Goal: Task Accomplishment & Management: Complete application form

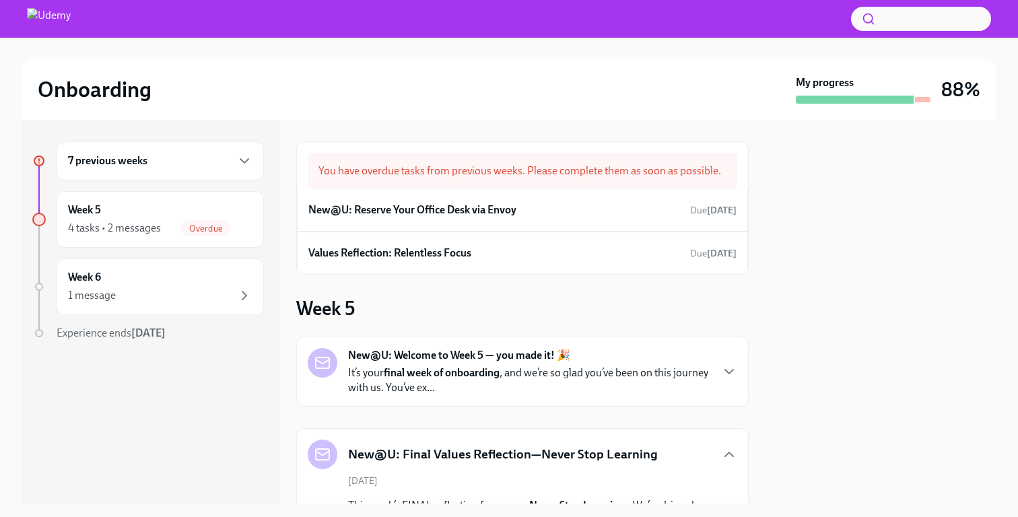
click at [192, 159] on div "7 previous weeks" at bounding box center [160, 161] width 185 height 16
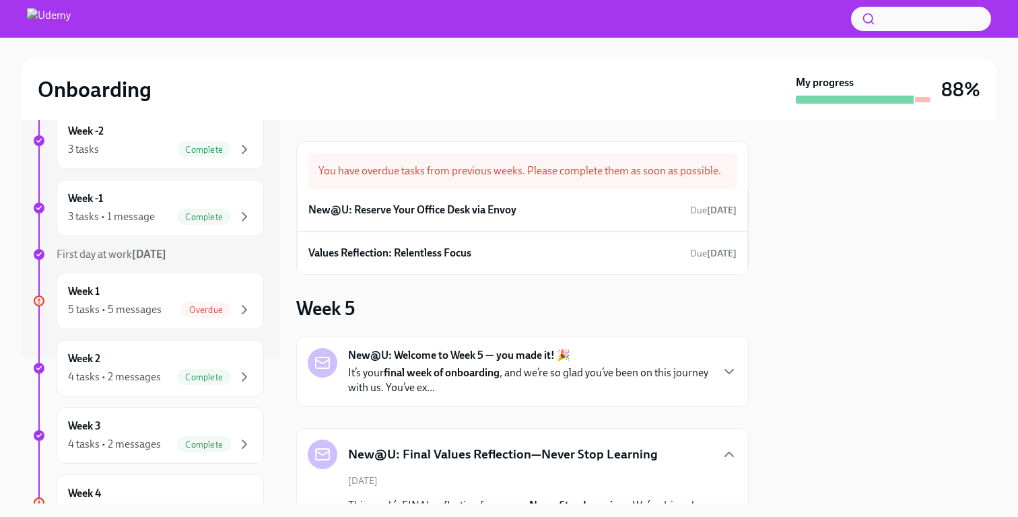
scroll to position [152, 0]
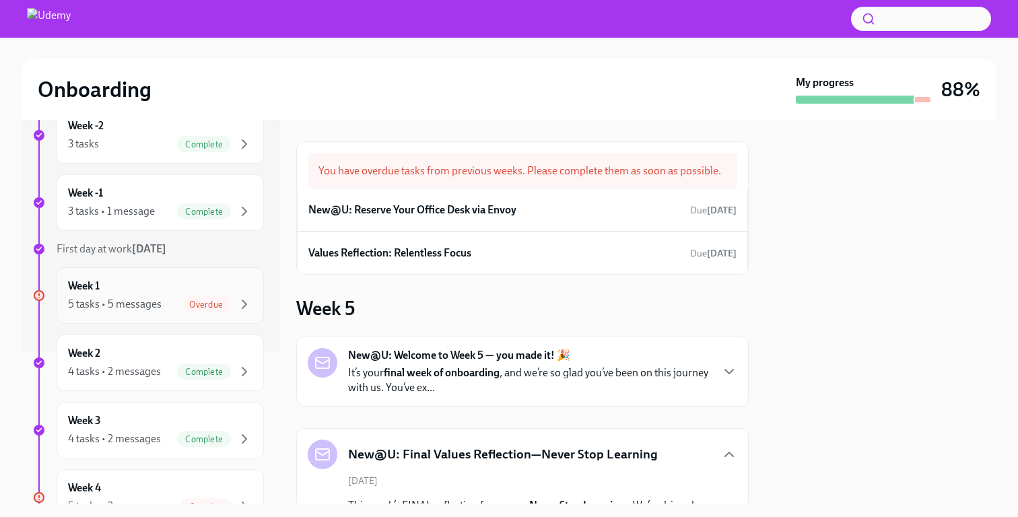
click at [122, 294] on div "Week 1 5 tasks • 5 messages Overdue" at bounding box center [160, 296] width 185 height 34
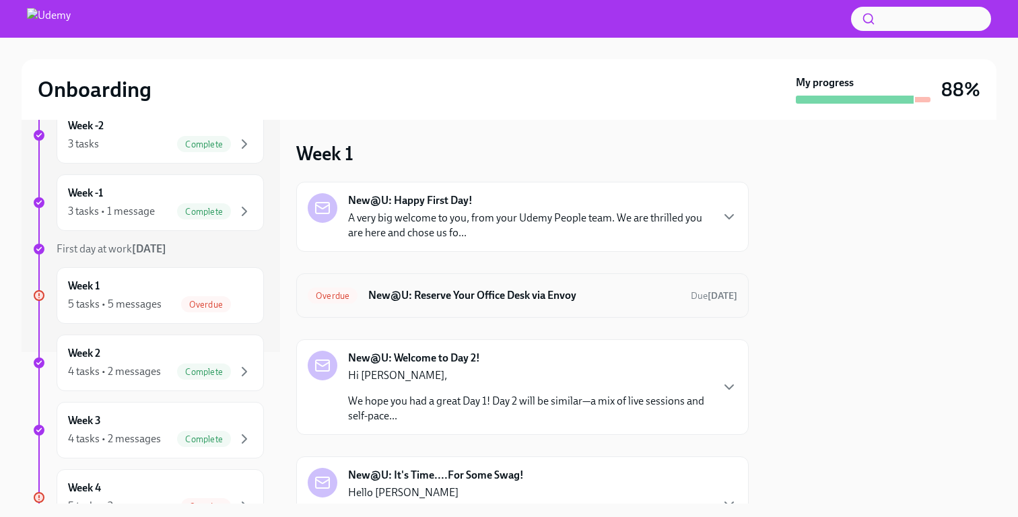
click at [515, 296] on h6 "New@U: Reserve Your Office Desk via Envoy" at bounding box center [524, 295] width 312 height 15
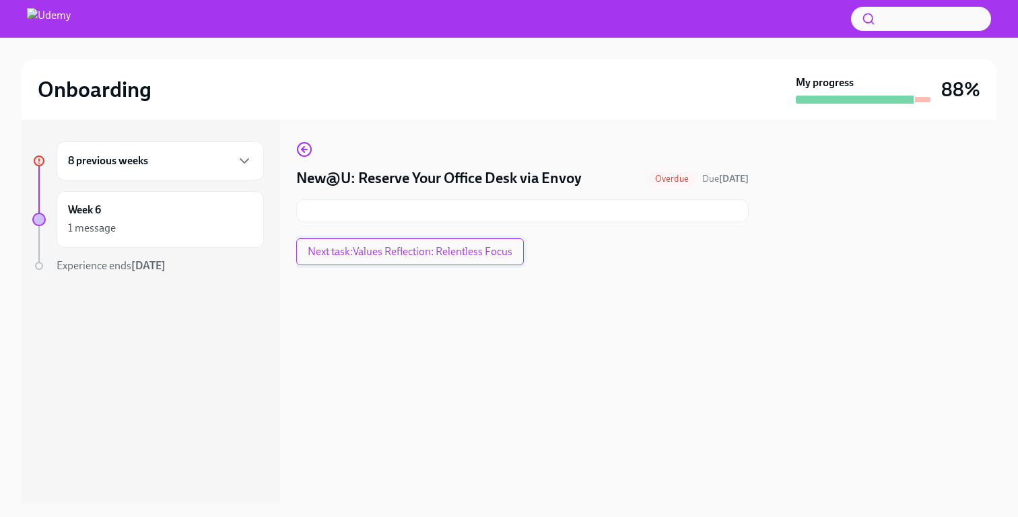
click at [483, 252] on span "Next task : Values Reflection: Relentless Focus" at bounding box center [410, 251] width 205 height 13
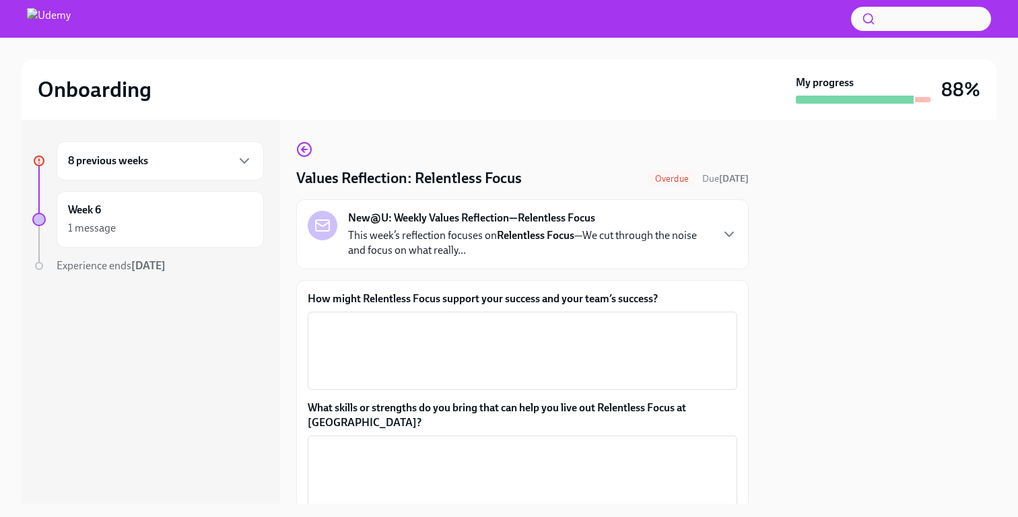
scroll to position [20, 0]
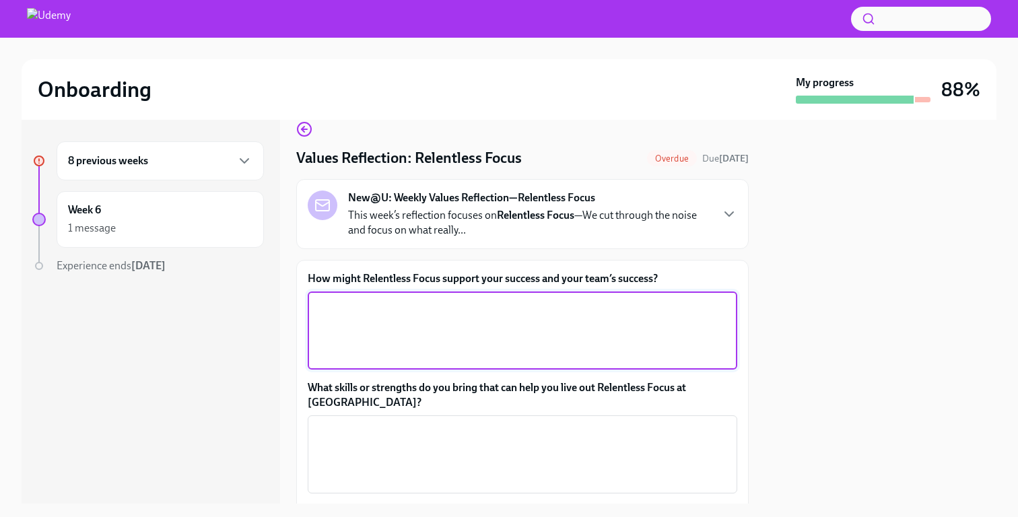
click at [543, 313] on textarea "How might Relentless Focus support your success and your team’s success?" at bounding box center [523, 330] width 414 height 65
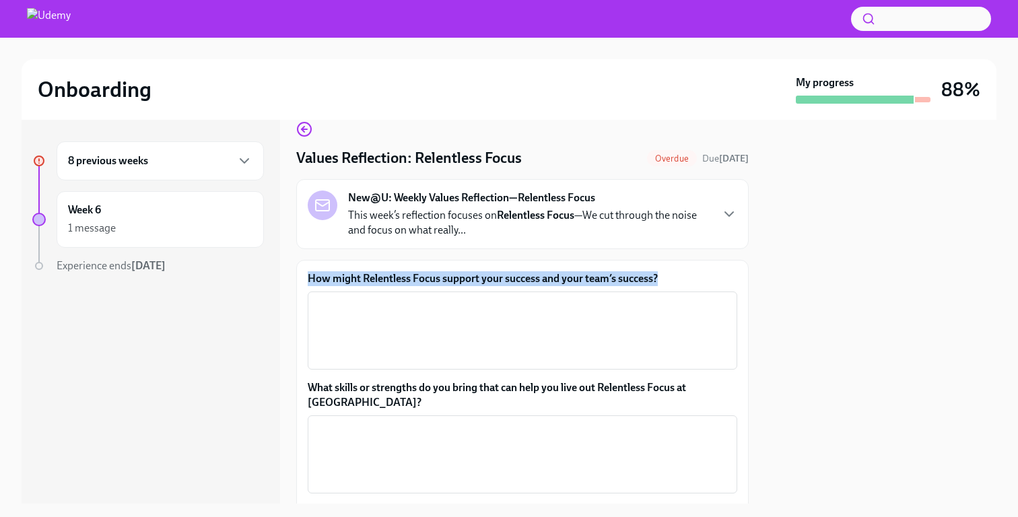
drag, startPoint x: 662, startPoint y: 275, endPoint x: 296, endPoint y: 276, distance: 366.4
click at [296, 276] on div "How might Relentless Focus support your success and your team’s success? x ​ Wh…" at bounding box center [522, 421] width 453 height 323
copy label "How might Relentless Focus support your success and your team’s success?"
click at [476, 309] on textarea "How might Relentless Focus support your success and your team’s success?" at bounding box center [523, 330] width 414 height 65
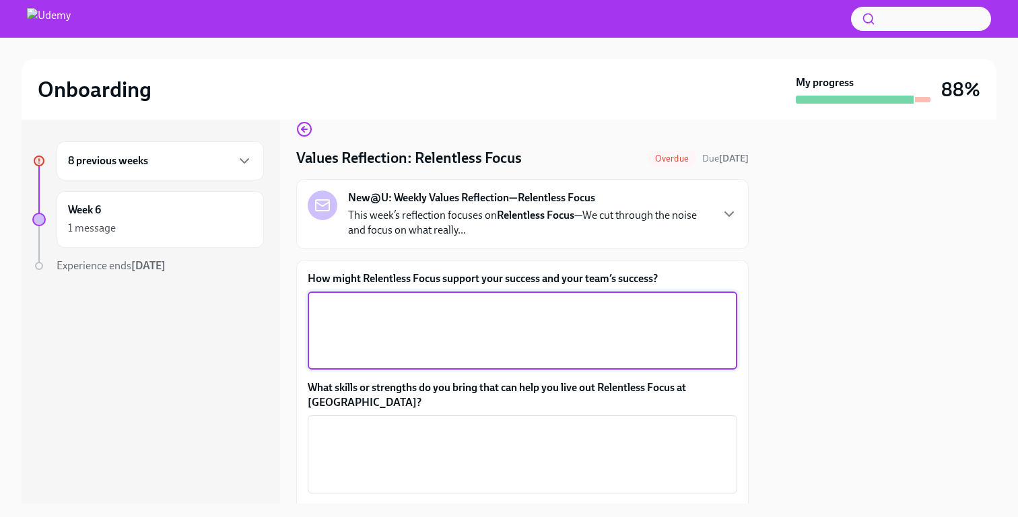
paste textarea "drives individual success by eliminating distractions to produce higher-quality…"
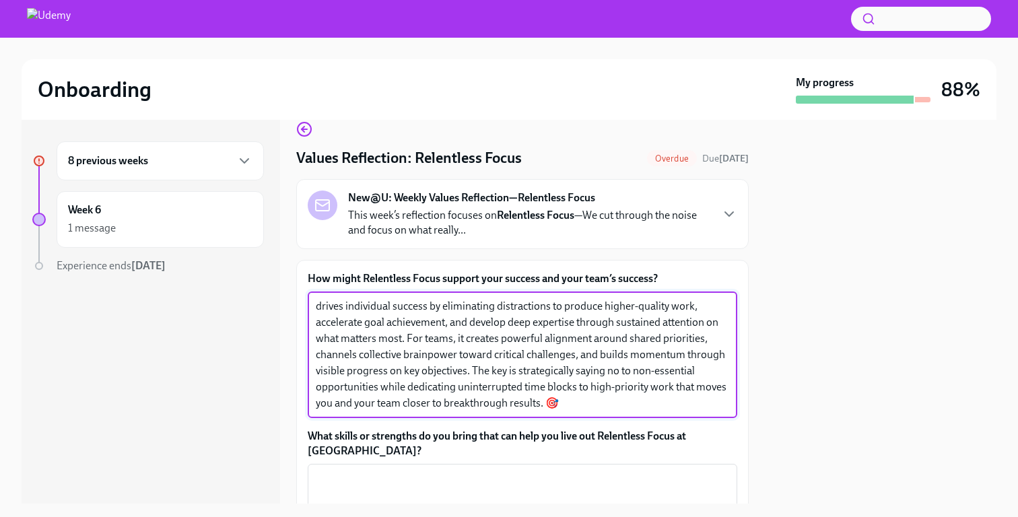
drag, startPoint x: 342, startPoint y: 306, endPoint x: 300, endPoint y: 306, distance: 42.4
click at [300, 306] on div "How might Relentless Focus support your success and your team’s success? drives…" at bounding box center [522, 446] width 453 height 372
drag, startPoint x: 406, startPoint y: 337, endPoint x: 649, endPoint y: 453, distance: 269.6
click at [649, 453] on div "How might Relentless Focus support your success and your team’s success? Drive …" at bounding box center [523, 425] width 430 height 309
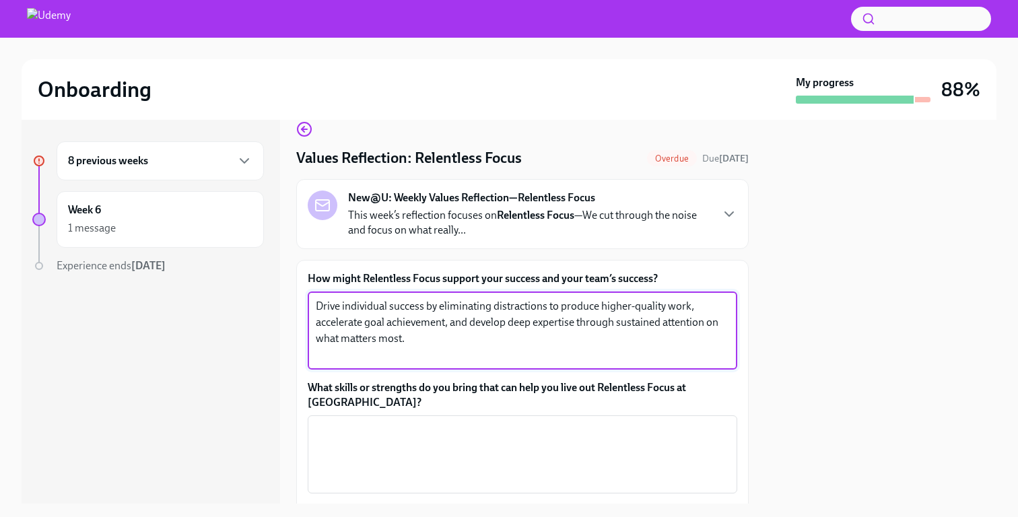
type textarea "Drive individual success by eliminating distractions to produce higher-quality …"
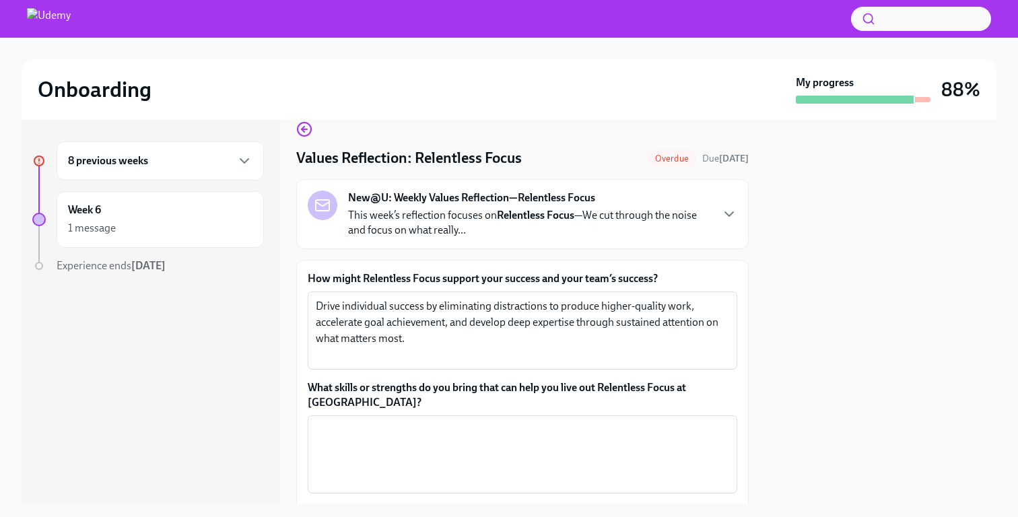
click at [483, 387] on label "What skills or strengths do you bring that can help you live out Relentless Foc…" at bounding box center [523, 396] width 430 height 30
click at [483, 422] on textarea "What skills or strengths do you bring that can help you live out Relentless Foc…" at bounding box center [523, 454] width 414 height 65
click at [483, 387] on label "What skills or strengths do you bring that can help you live out Relentless Foc…" at bounding box center [523, 396] width 430 height 30
click at [483, 422] on textarea "What skills or strengths do you bring that can help you live out Relentless Foc…" at bounding box center [523, 454] width 414 height 65
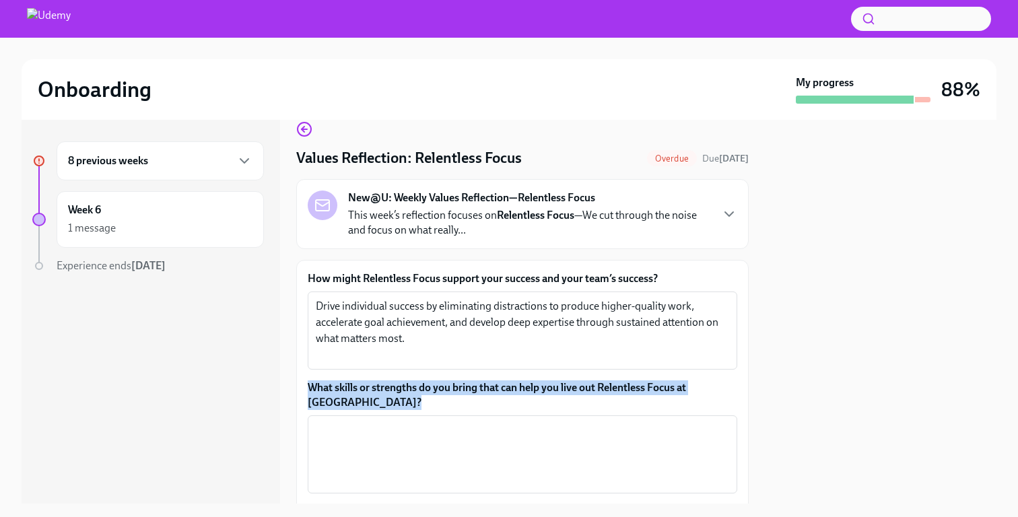
drag, startPoint x: 307, startPoint y: 387, endPoint x: 660, endPoint y: 393, distance: 353.0
click at [660, 393] on label "What skills or strengths do you bring that can help you live out Relentless Foc…" at bounding box center [523, 396] width 430 height 30
copy label "What skills or strengths do you bring that can help you live out Relentless Fo"
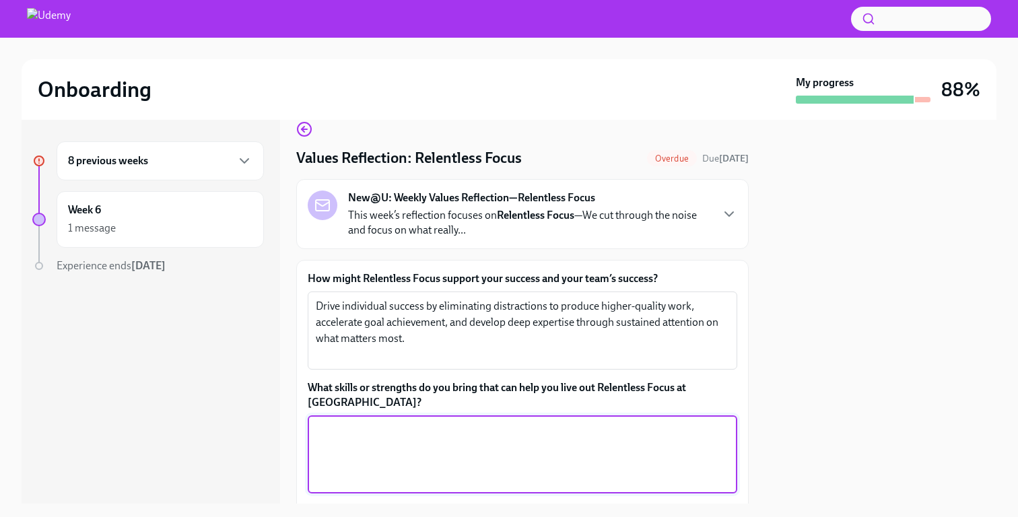
click at [499, 422] on textarea "What skills or strengths do you bring that can help you live out Relentless Foc…" at bounding box center [523, 454] width 414 height 65
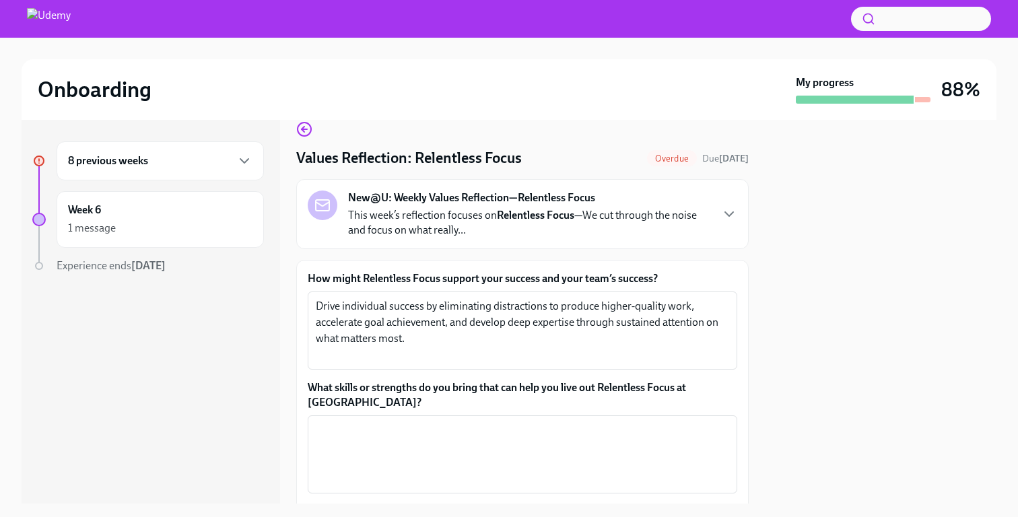
click at [529, 389] on label "What skills or strengths do you bring that can help you live out Relentless Foc…" at bounding box center [523, 396] width 430 height 30
click at [529, 422] on textarea "What skills or strengths do you bring that can help you live out Relentless Foc…" at bounding box center [523, 454] width 414 height 65
click at [529, 389] on label "What skills or strengths do you bring that can help you live out Relentless Foc…" at bounding box center [523, 396] width 430 height 30
click at [529, 422] on textarea "What skills or strengths do you bring that can help you live out Relentless Foc…" at bounding box center [523, 454] width 414 height 65
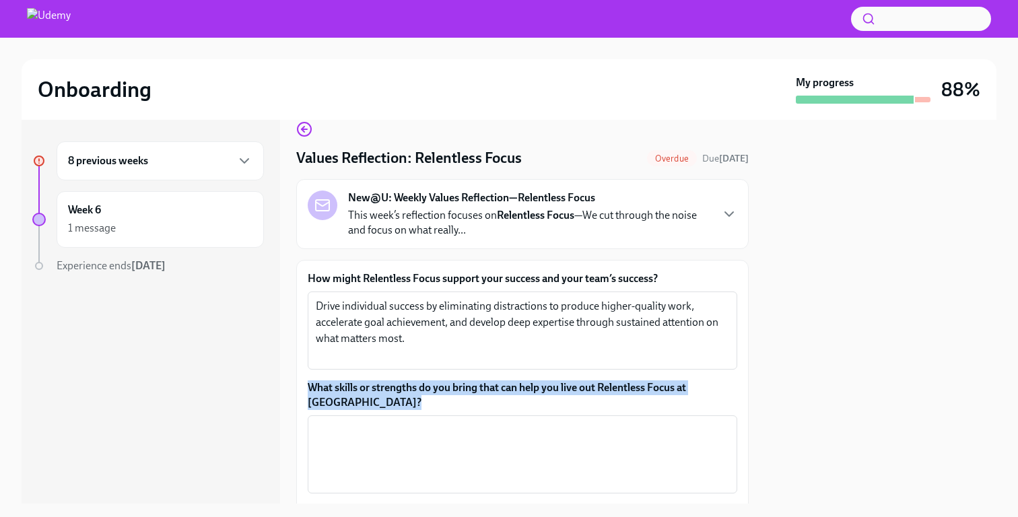
click at [529, 389] on label "What skills or strengths do you bring that can help you live out Relentless Foc…" at bounding box center [523, 396] width 430 height 30
click at [529, 422] on textarea "What skills or strengths do you bring that can help you live out Relentless Foc…" at bounding box center [523, 454] width 414 height 65
copy label "What skills or strengths do you bring that can help you live out Relentless Foc…"
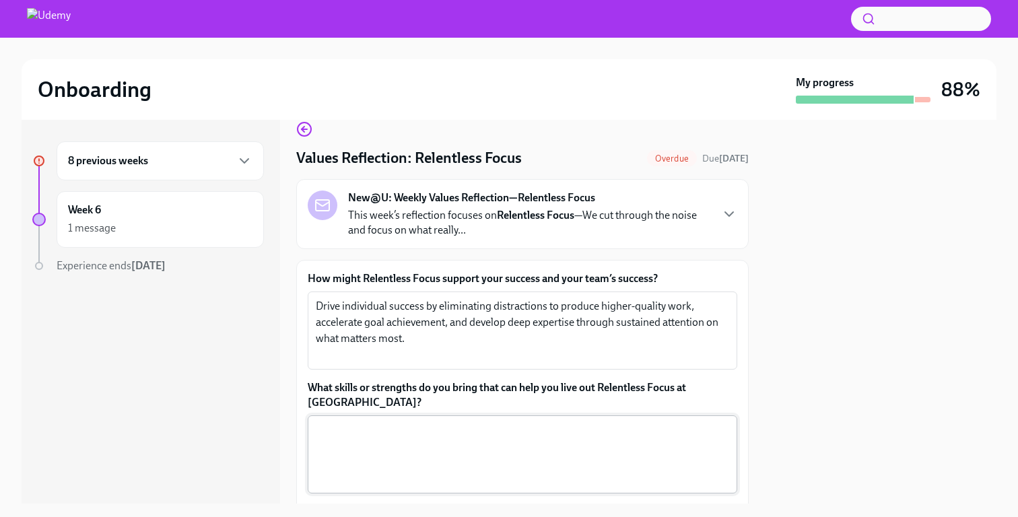
click at [402, 426] on textarea "What skills or strengths do you bring that can help you live out Relentless Foc…" at bounding box center [523, 454] width 414 height 65
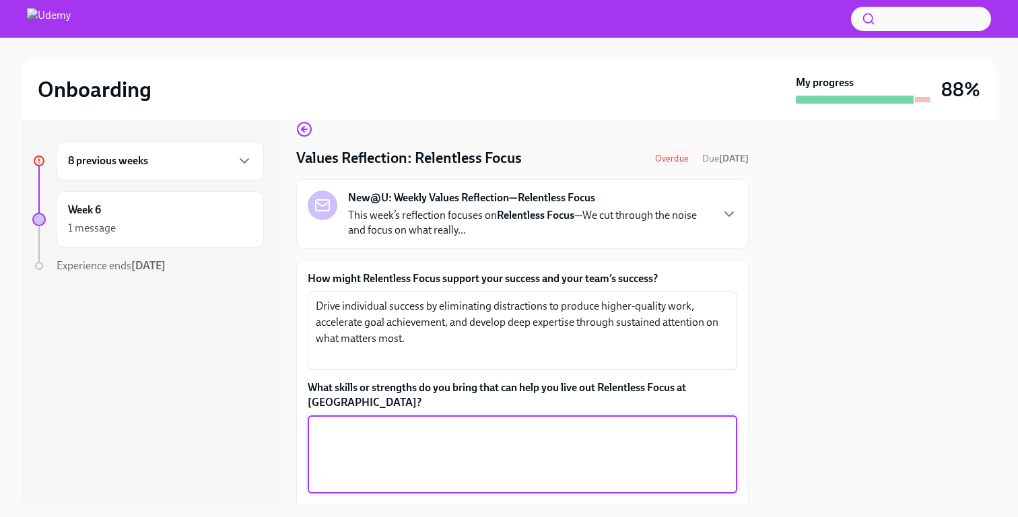
paste textarea "I bring learning-centric problem solving and data-driven analysis skills that h…"
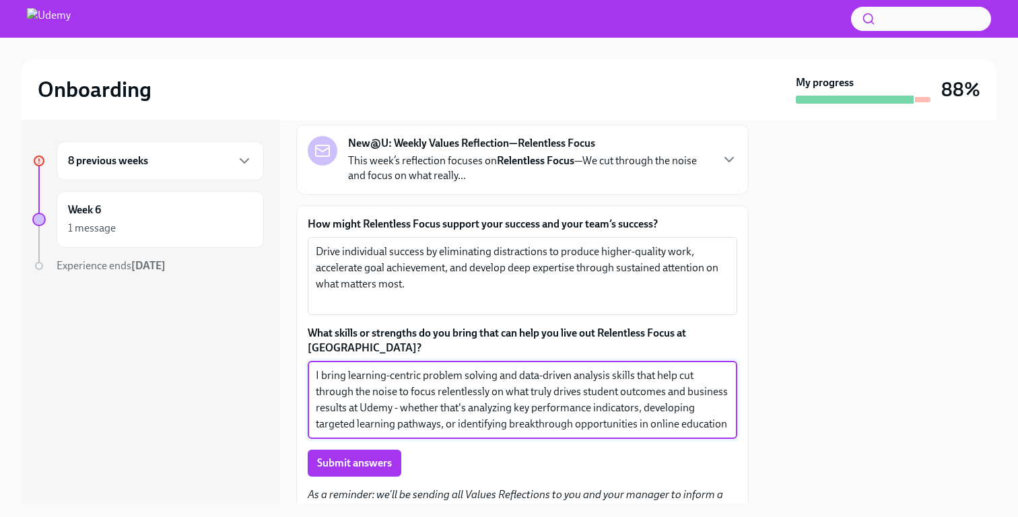
scroll to position [82, 0]
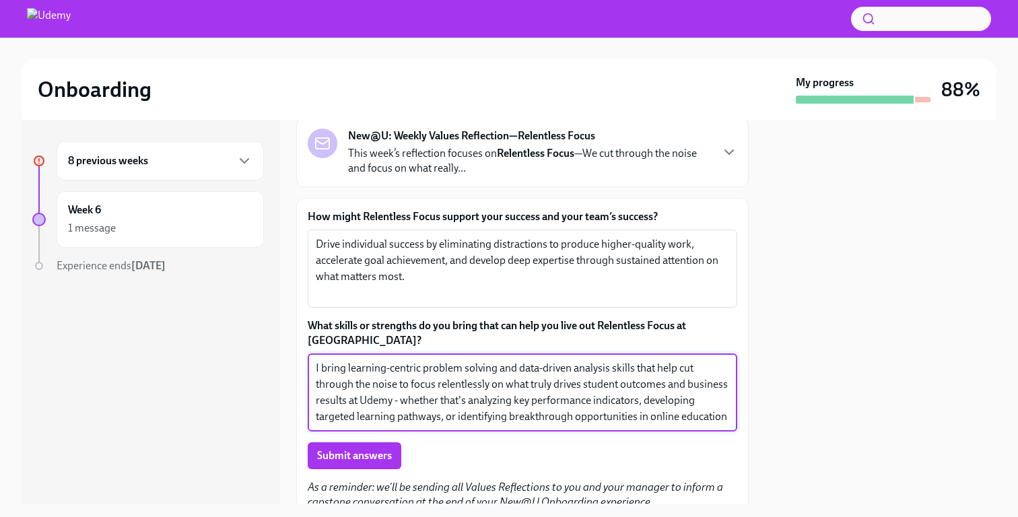
drag, startPoint x: 360, startPoint y: 386, endPoint x: 717, endPoint y: 432, distance: 359.3
click at [717, 432] on div "How might Relentless Focus support your success and your team’s success? Drive …" at bounding box center [523, 339] width 430 height 260
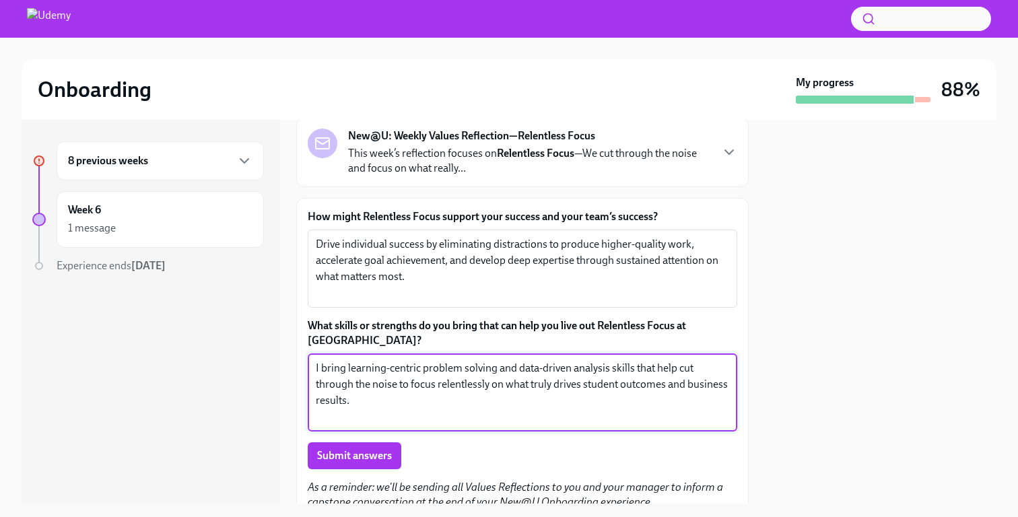
scroll to position [171, 0]
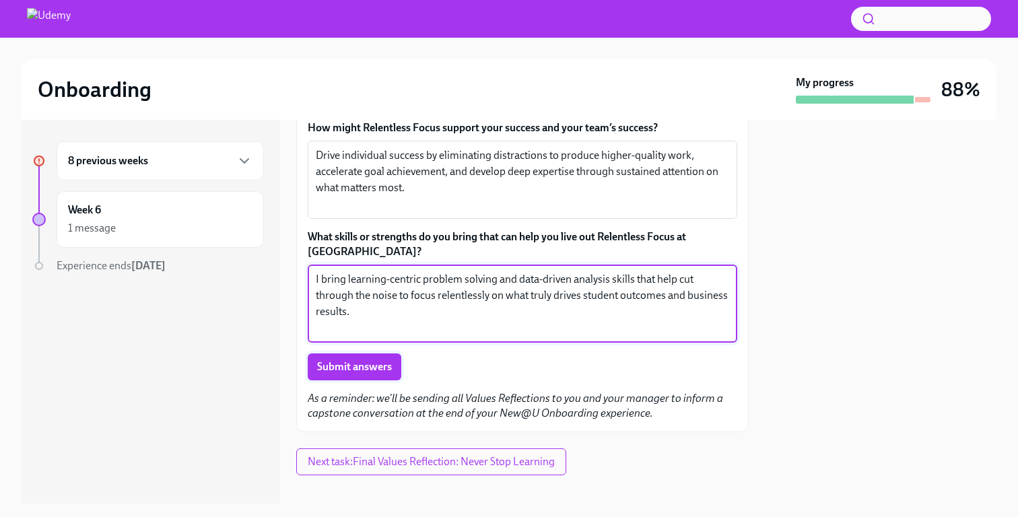
type textarea "I bring learning-centric problem solving and data-driven analysis skills that h…"
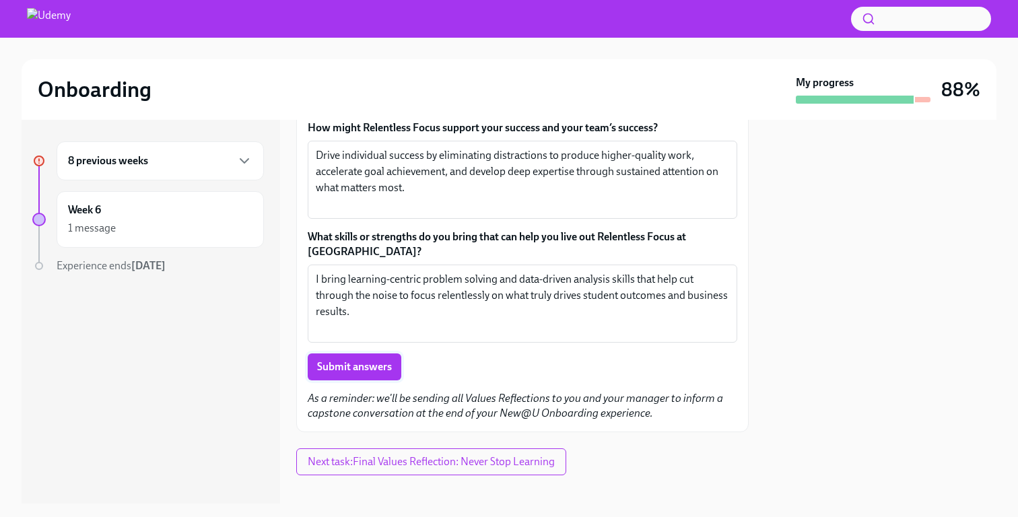
click at [364, 360] on span "Submit answers" at bounding box center [354, 366] width 75 height 13
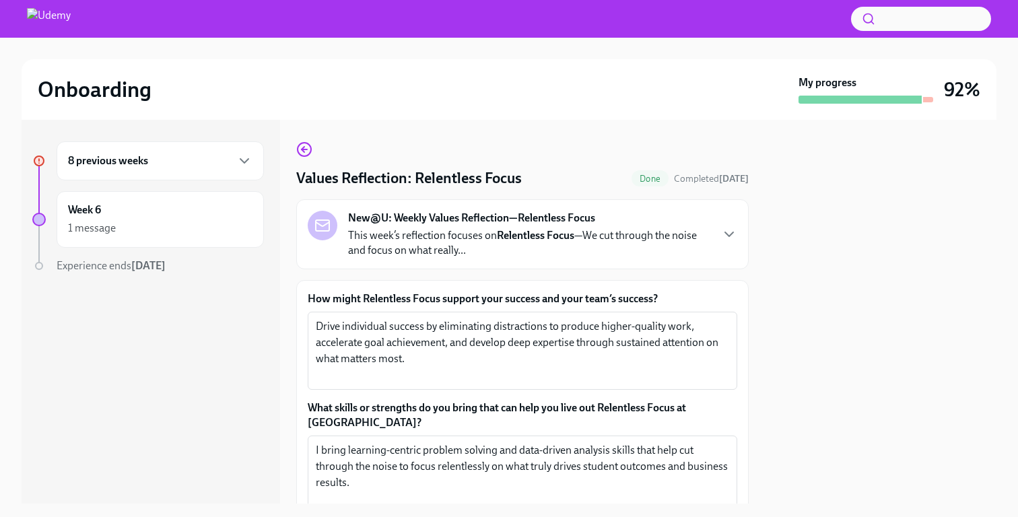
click at [158, 168] on div "8 previous weeks" at bounding box center [160, 161] width 185 height 16
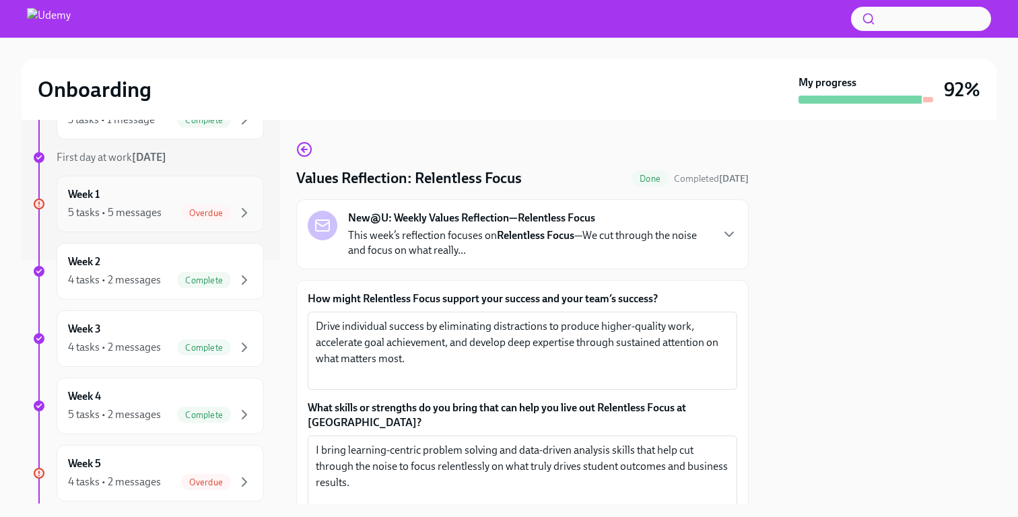
scroll to position [251, 0]
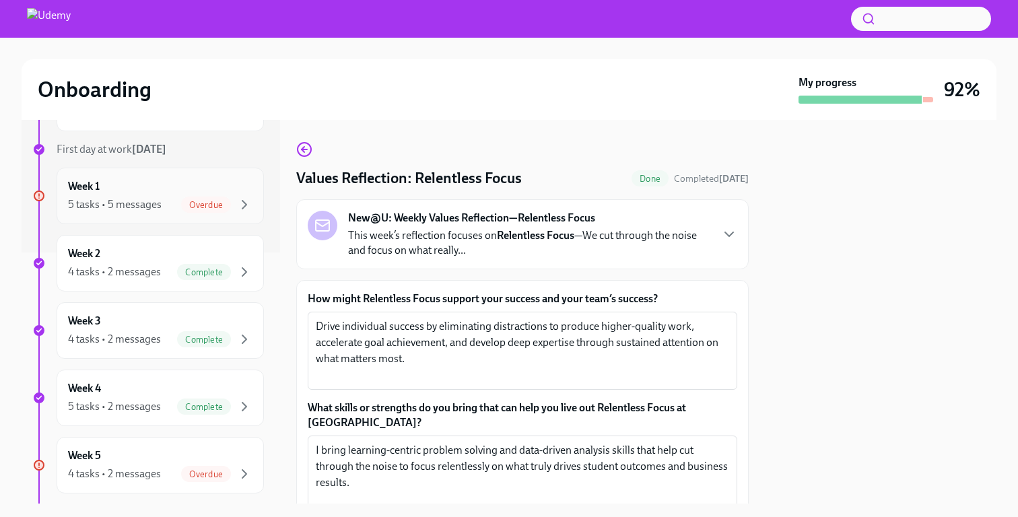
click at [156, 198] on div "5 tasks • 5 messages" at bounding box center [115, 204] width 94 height 15
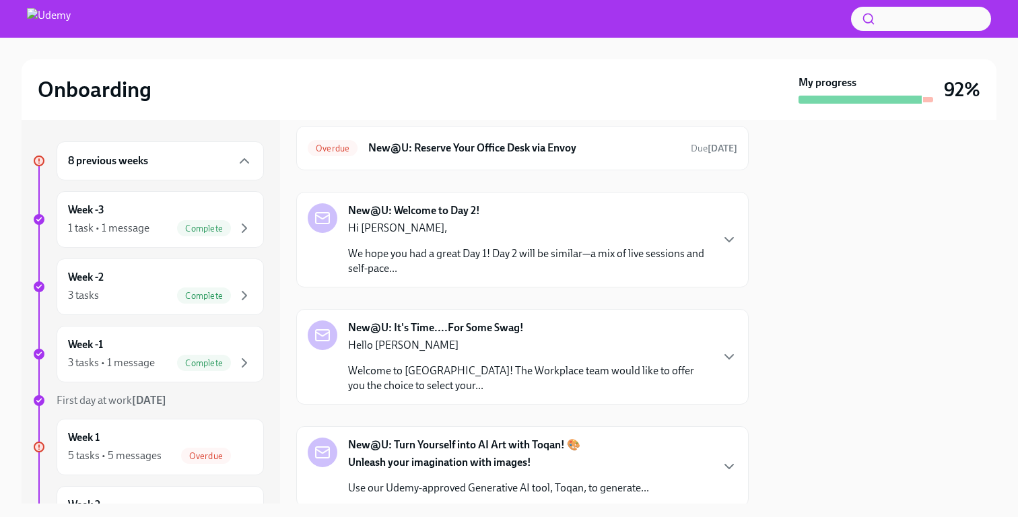
scroll to position [59, 0]
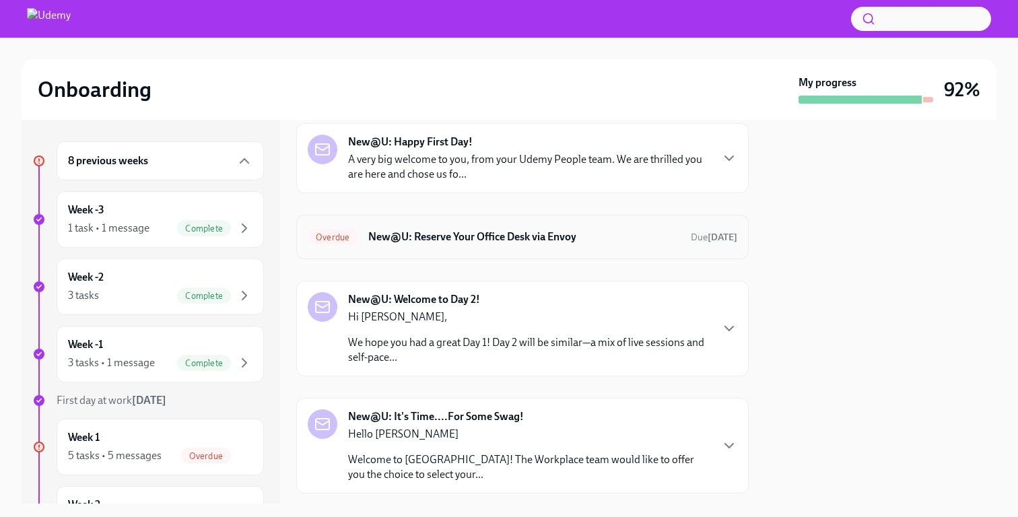
click at [327, 239] on span "Overdue" at bounding box center [333, 237] width 50 height 10
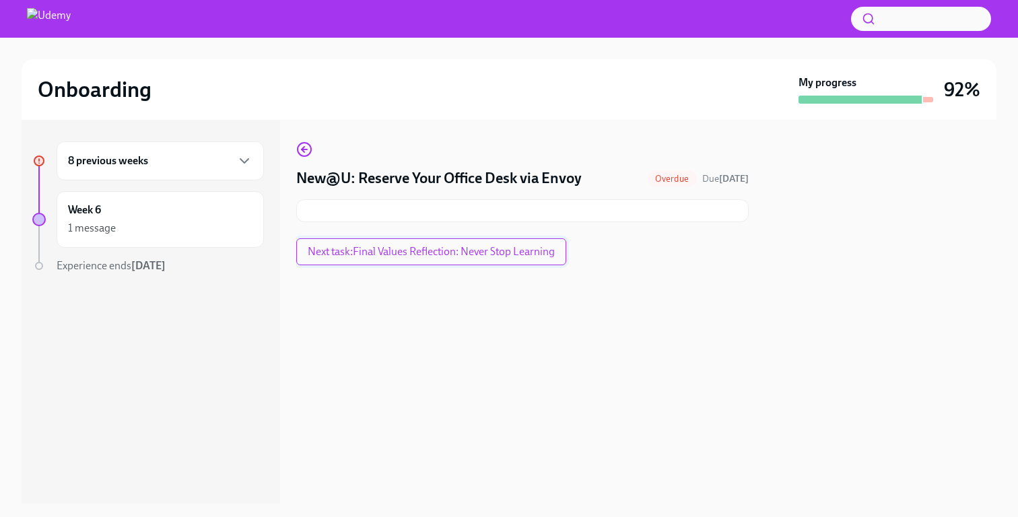
click at [360, 255] on span "Next task : Final Values Reflection: Never Stop Learning" at bounding box center [431, 251] width 247 height 13
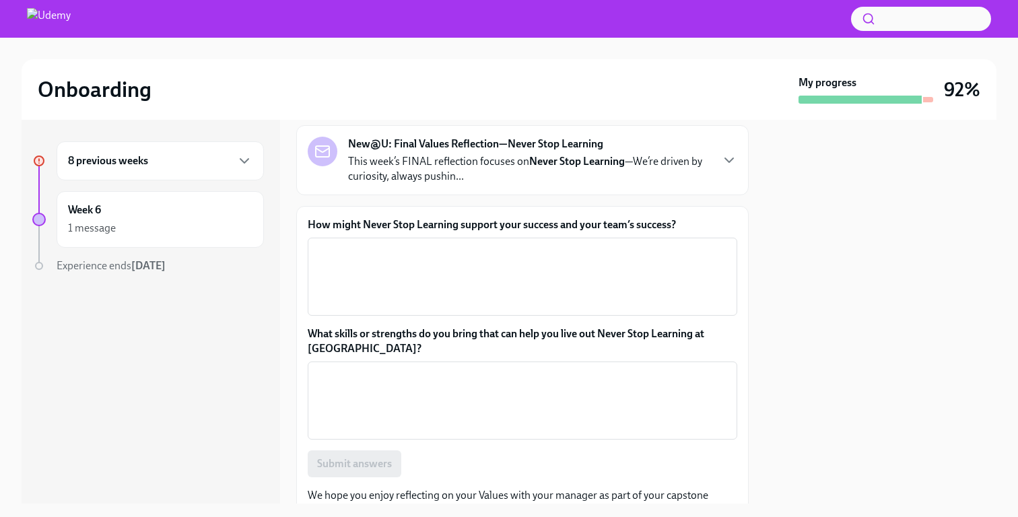
scroll to position [75, 0]
click at [437, 229] on label "How might Never Stop Learning support your success and your team’s success?" at bounding box center [523, 224] width 430 height 15
click at [437, 244] on textarea "How might Never Stop Learning support your success and your team’s success?" at bounding box center [523, 276] width 414 height 65
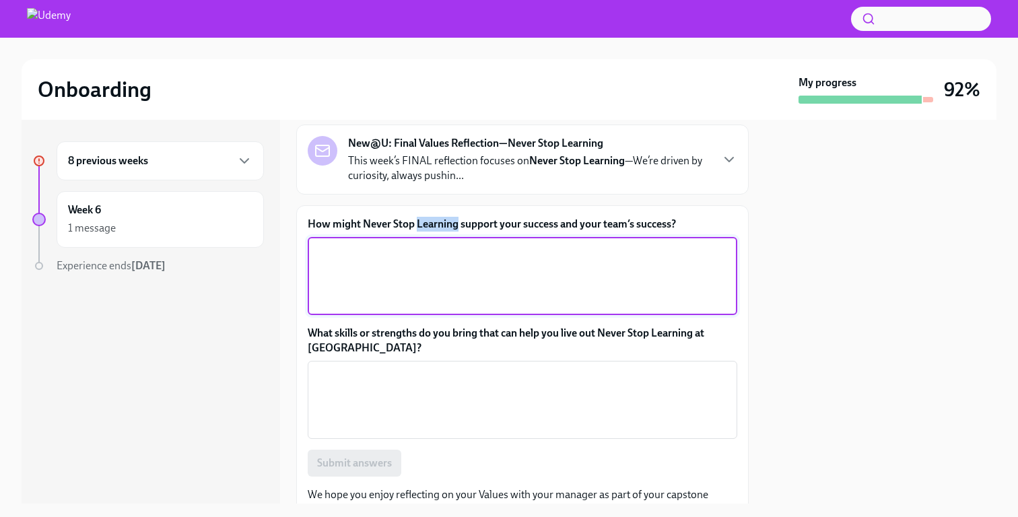
click at [437, 229] on label "How might Never Stop Learning support your success and your team’s success?" at bounding box center [523, 224] width 430 height 15
click at [437, 244] on textarea "How might Never Stop Learning support your success and your team’s success?" at bounding box center [523, 276] width 414 height 65
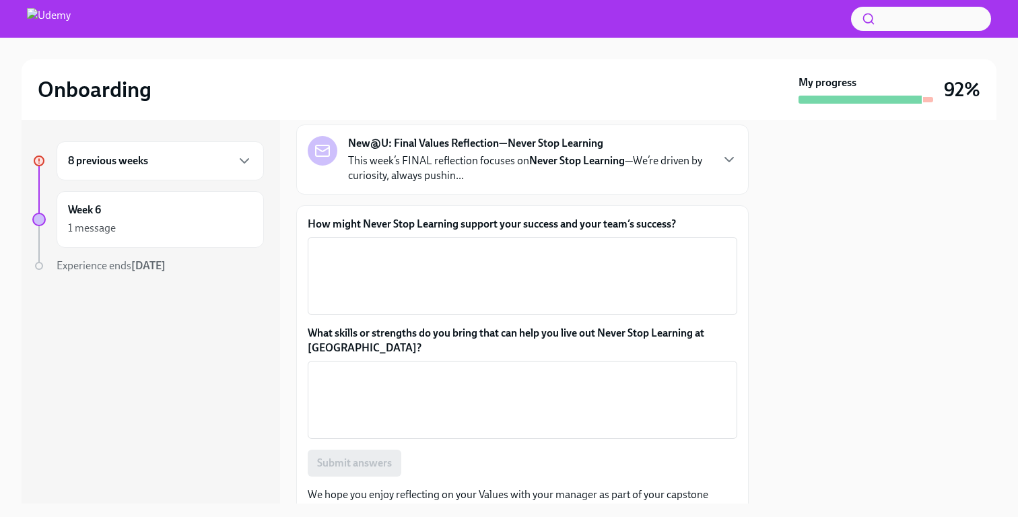
click at [434, 224] on label "How might Never Stop Learning support your success and your team’s success?" at bounding box center [523, 224] width 430 height 15
click at [434, 244] on textarea "How might Never Stop Learning support your success and your team’s success?" at bounding box center [523, 276] width 414 height 65
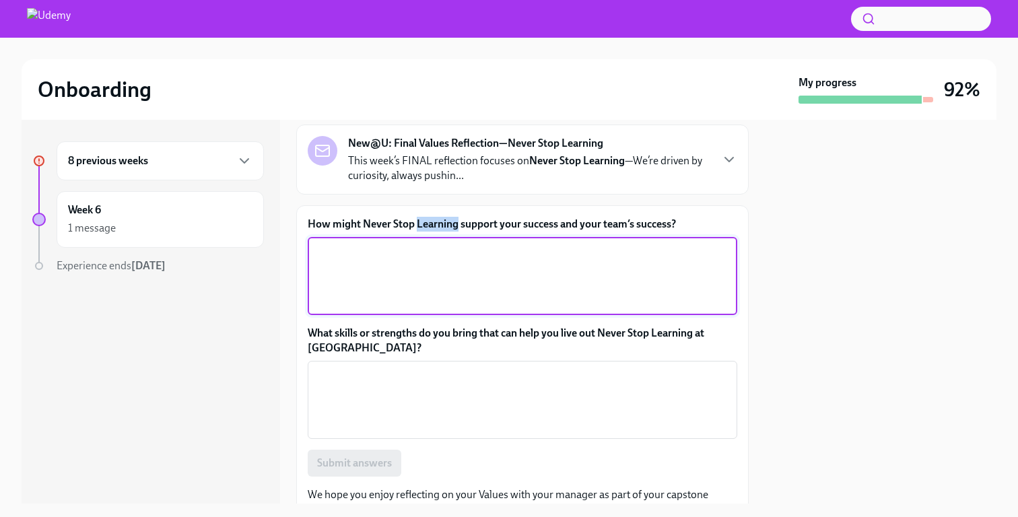
click at [434, 224] on label "How might Never Stop Learning support your success and your team’s success?" at bounding box center [523, 224] width 430 height 15
click at [434, 244] on textarea "How might Never Stop Learning support your success and your team’s success?" at bounding box center [523, 276] width 414 height 65
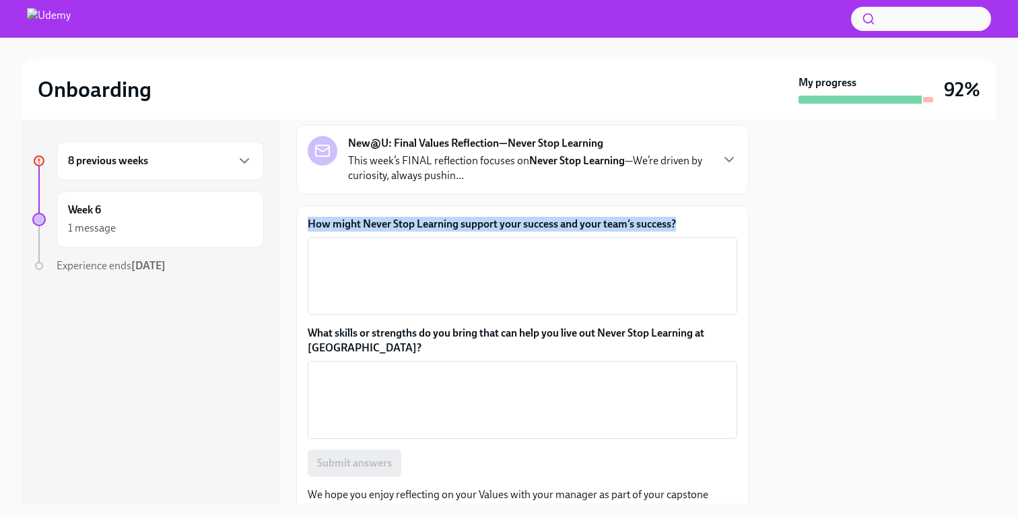
click at [434, 224] on label "How might Never Stop Learning support your success and your team’s success?" at bounding box center [523, 224] width 430 height 15
click at [434, 244] on textarea "How might Never Stop Learning support your success and your team’s success?" at bounding box center [523, 276] width 414 height 65
copy label "How might Never Stop Learning support your success and your team’s success?"
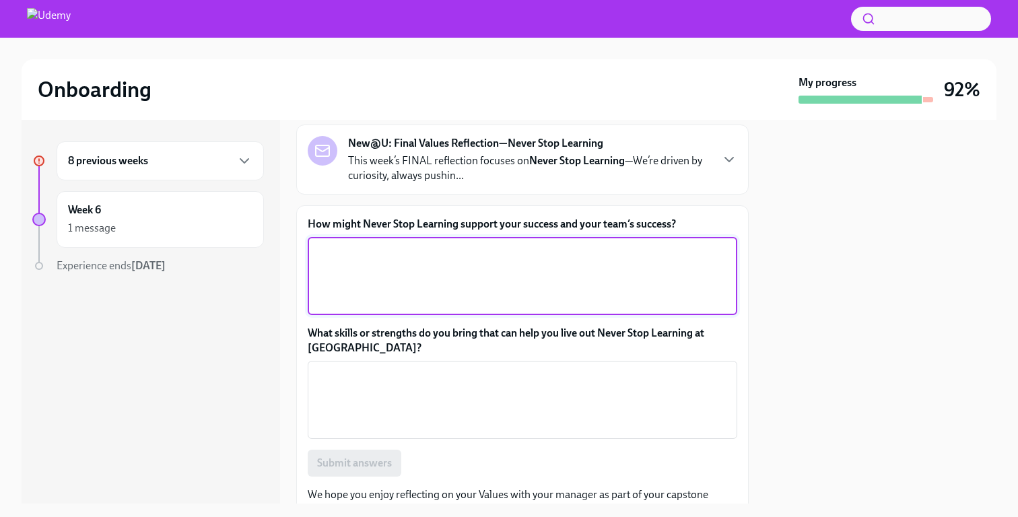
click at [325, 271] on textarea "How might Never Stop Learning support your success and your team’s success?" at bounding box center [523, 276] width 414 height 65
paste textarea "Never Stop Learning drives individual success by keeping you adaptable and inno…"
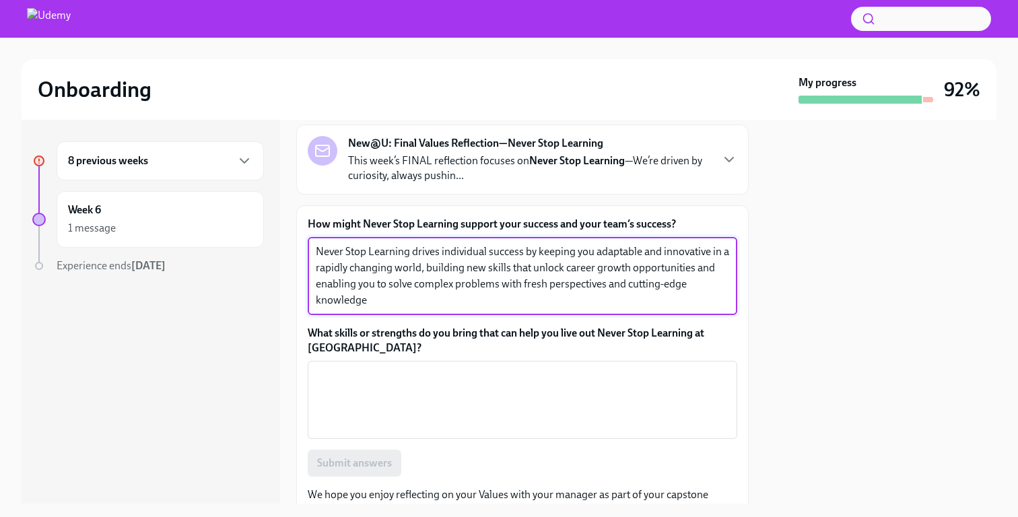
type textarea "Never Stop Learning drives individual success by keeping you adaptable and inno…"
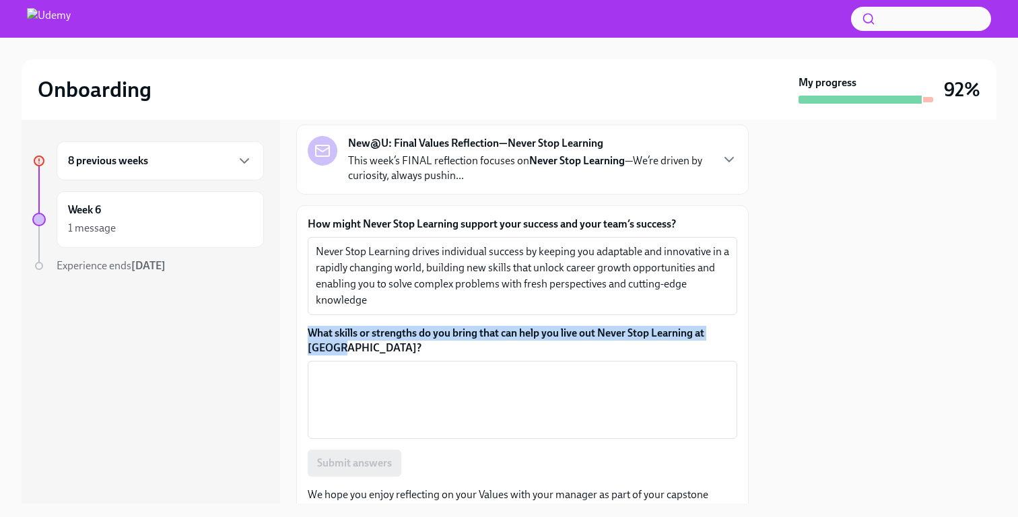
drag, startPoint x: 358, startPoint y: 348, endPoint x: 312, endPoint y: 325, distance: 50.9
click at [312, 325] on div "How might Never Stop Learning support your success and your team’s success? Nev…" at bounding box center [523, 347] width 430 height 260
copy label "What skills or strengths do you bring that can help you live out Never Stop Lea…"
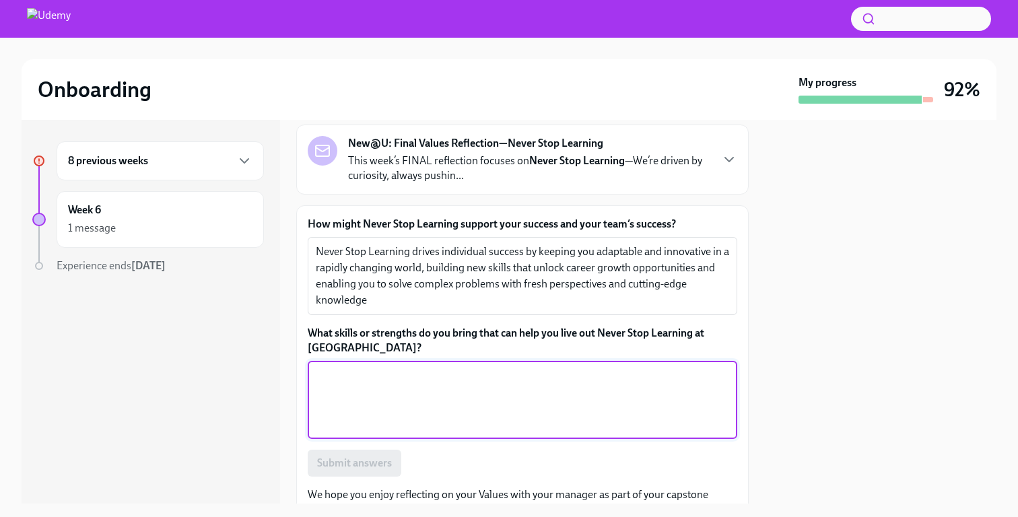
click at [350, 379] on textarea "What skills or strengths do you bring that can help you live out Never Stop Lea…" at bounding box center [523, 400] width 414 height 65
paste textarea "My ability to rapidly research, synthesize, and apply new information from dive…"
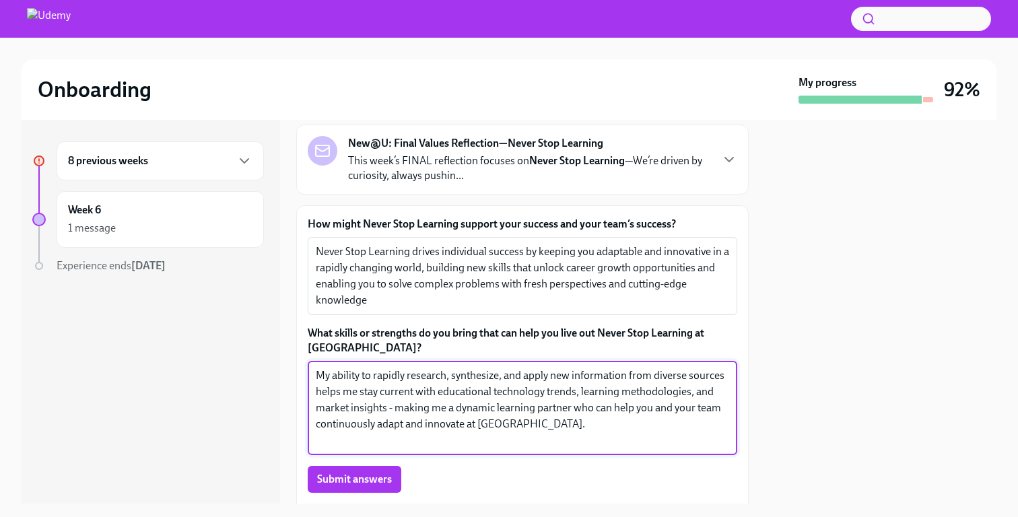
click at [314, 393] on div "My ability to rapidly research, synthesize, and apply new information from dive…" at bounding box center [523, 408] width 430 height 94
click at [317, 396] on textarea "My ability to rapidly research, synthesize, and apply new information from dive…" at bounding box center [523, 408] width 414 height 81
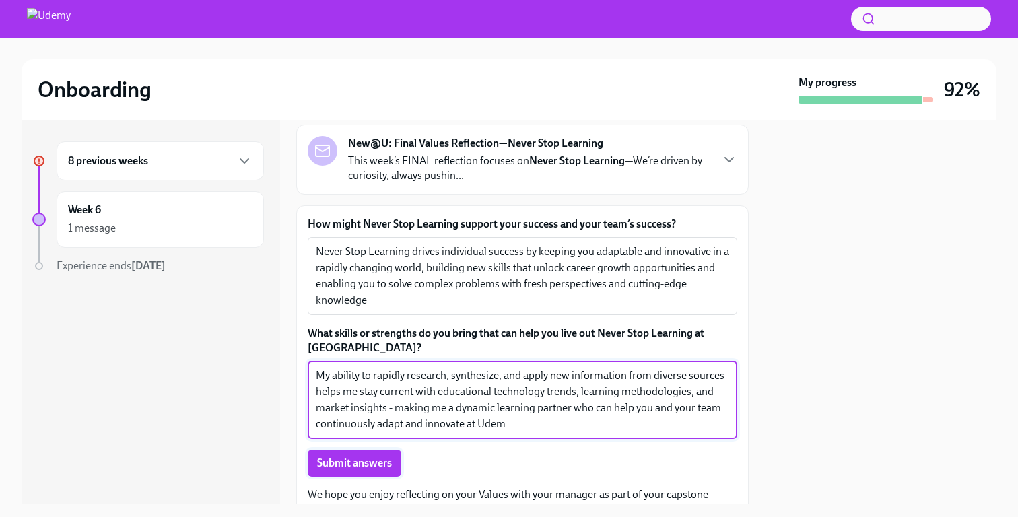
type textarea "My ability to rapidly research, synthesize, and apply new information from dive…"
click at [341, 467] on span "Submit answers" at bounding box center [354, 463] width 75 height 13
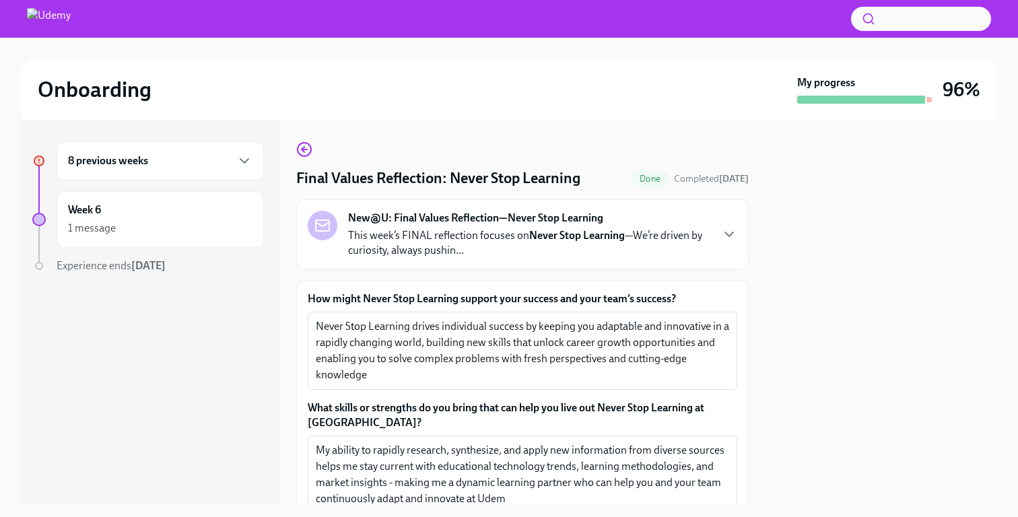
click at [219, 154] on div "8 previous weeks" at bounding box center [160, 161] width 185 height 16
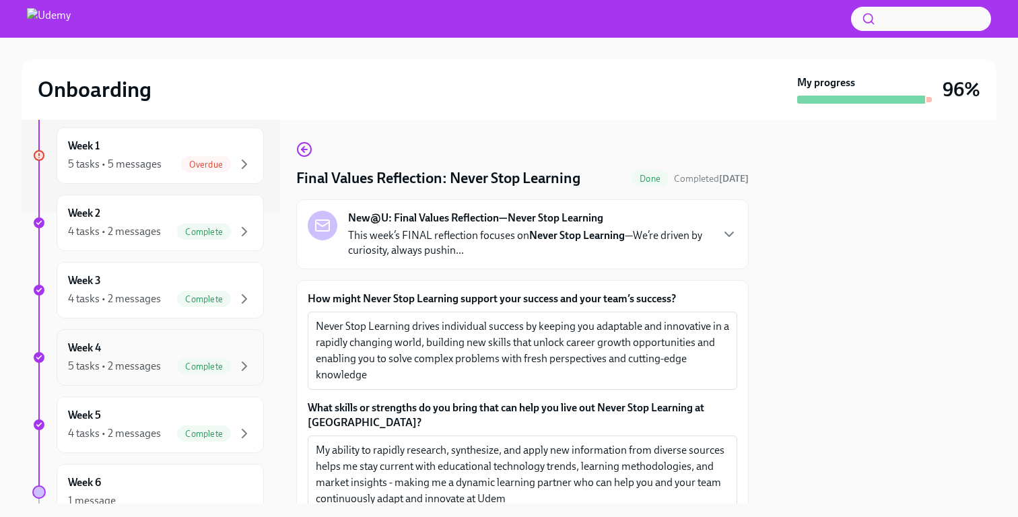
scroll to position [280, 0]
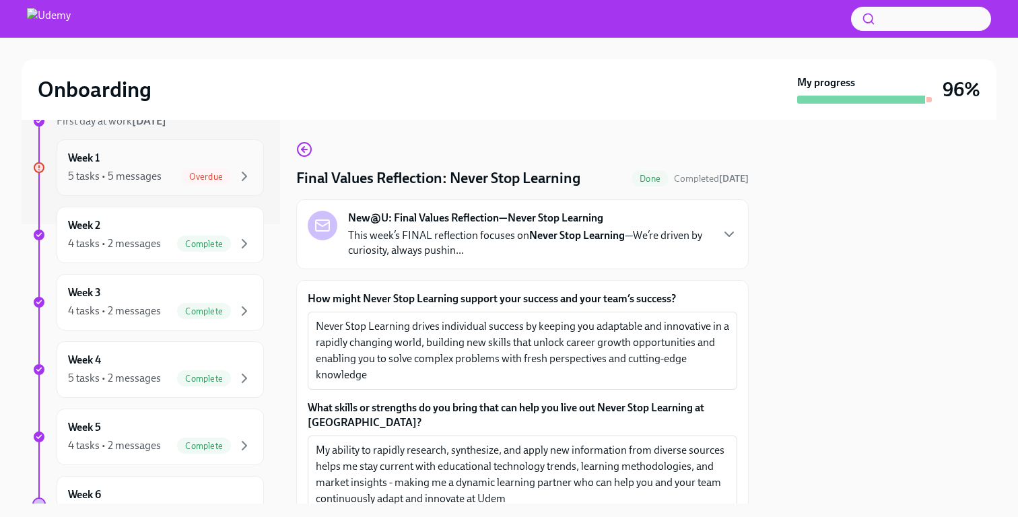
click at [170, 178] on div "5 tasks • 5 messages Overdue" at bounding box center [160, 176] width 185 height 16
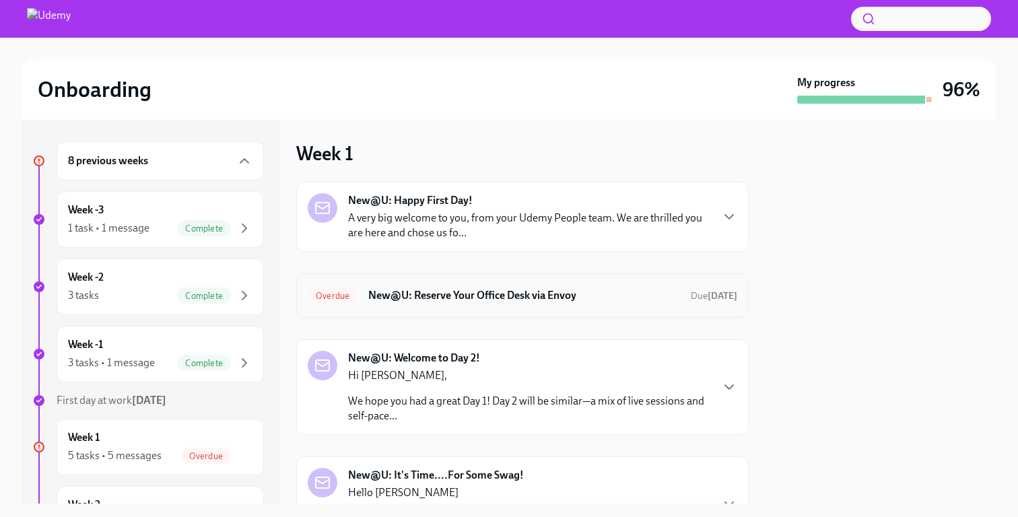
click at [449, 304] on div "Overdue New@U: Reserve Your Office Desk via Envoy Due [DATE]" at bounding box center [523, 296] width 430 height 22
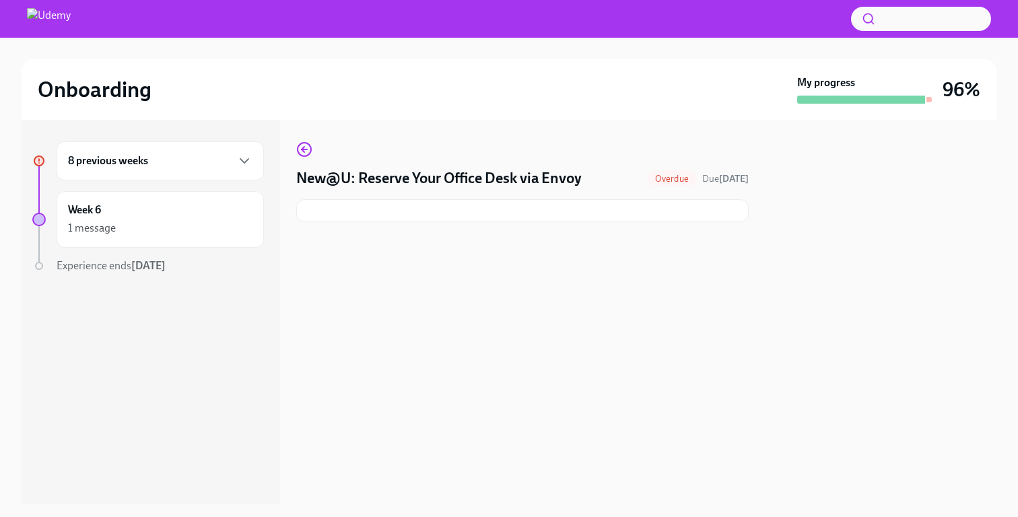
click at [502, 231] on div at bounding box center [522, 243] width 453 height 43
click at [667, 183] on span "Overdue" at bounding box center [672, 179] width 50 height 10
drag, startPoint x: 591, startPoint y: 182, endPoint x: 352, endPoint y: 193, distance: 239.4
click at [352, 193] on div "New@U: Reserve Your Office Desk via Envoy Overdue Due [DATE]" at bounding box center [522, 181] width 453 height 81
click at [222, 148] on div "8 previous weeks" at bounding box center [160, 160] width 207 height 39
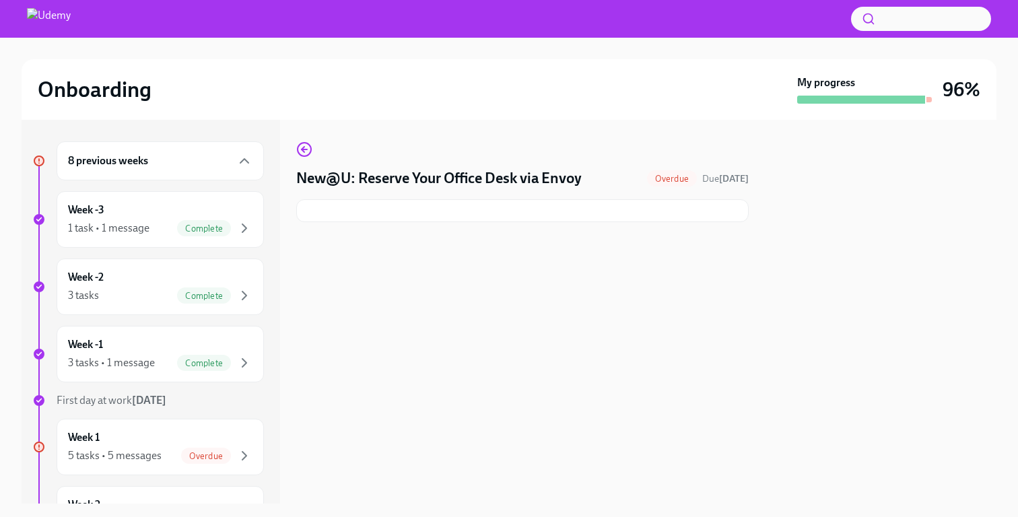
click at [443, 232] on div at bounding box center [522, 243] width 453 height 43
click at [49, 21] on img at bounding box center [49, 19] width 44 height 22
